Goal: Information Seeking & Learning: Find specific page/section

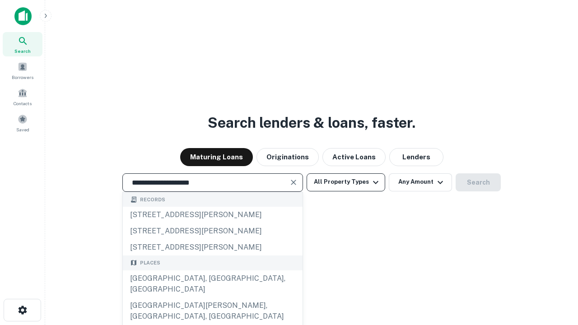
click at [212, 298] on div "[GEOGRAPHIC_DATA], [GEOGRAPHIC_DATA], [GEOGRAPHIC_DATA]" at bounding box center [213, 283] width 180 height 27
click at [346, 182] on button "All Property Types" at bounding box center [346, 182] width 79 height 18
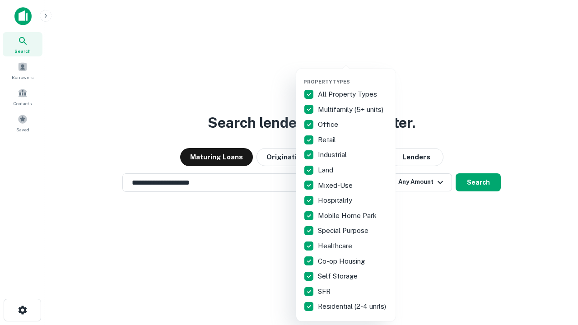
type input "**********"
click at [353, 76] on button "button" at bounding box center [352, 76] width 99 height 0
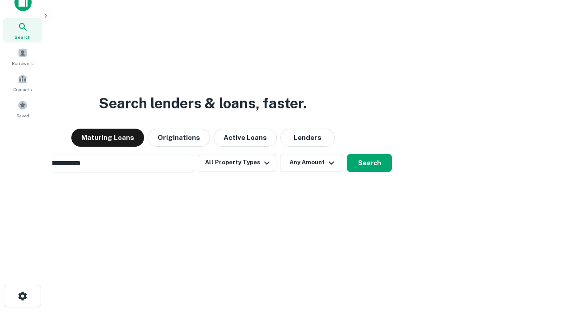
scroll to position [65, 256]
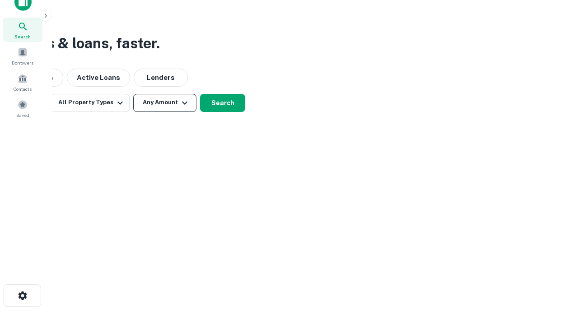
click at [165, 102] on button "Any Amount" at bounding box center [164, 103] width 63 height 18
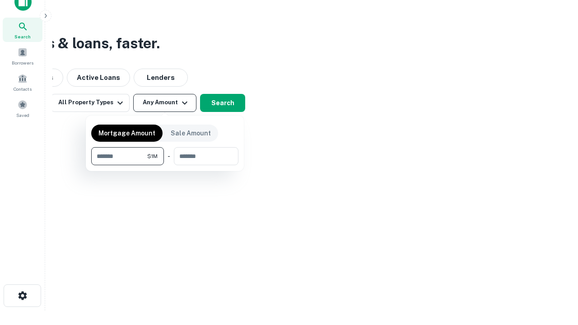
type input "*******"
click at [165, 165] on button "button" at bounding box center [164, 165] width 147 height 0
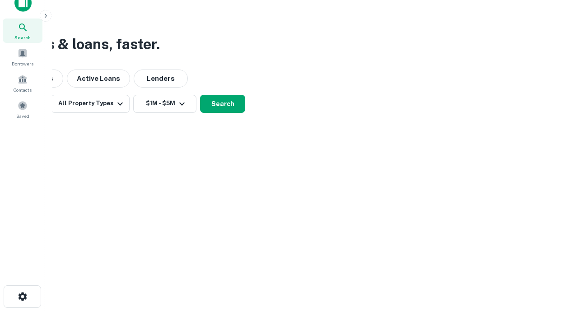
scroll to position [5, 167]
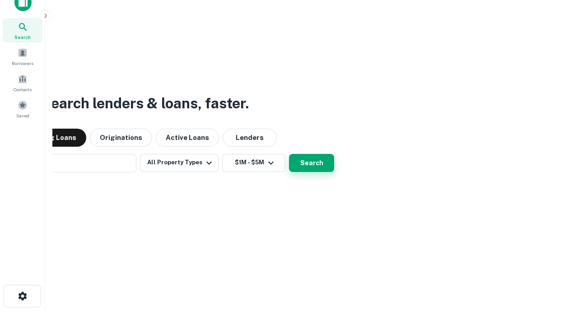
click at [289, 154] on button "Search" at bounding box center [311, 163] width 45 height 18
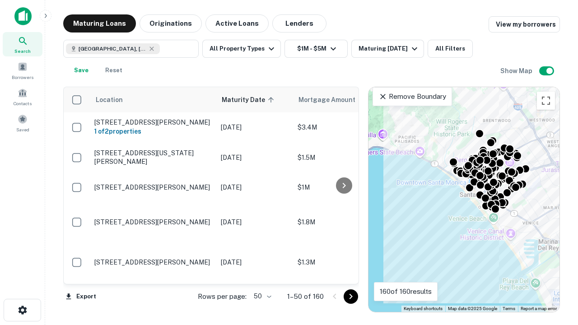
click at [261, 296] on body "Search Borrowers Contacts Saved Maturing Loans Originations Active Loans Lender…" at bounding box center [289, 162] width 578 height 325
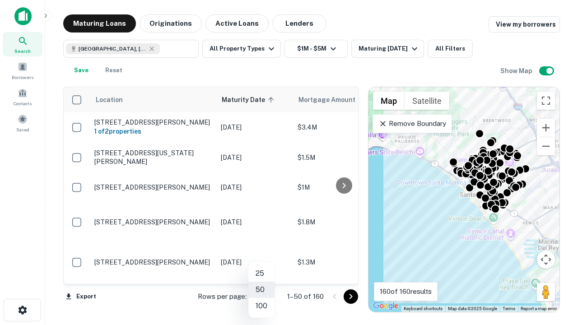
click at [261, 274] on li "25" at bounding box center [261, 274] width 26 height 16
